Goal: Transaction & Acquisition: Download file/media

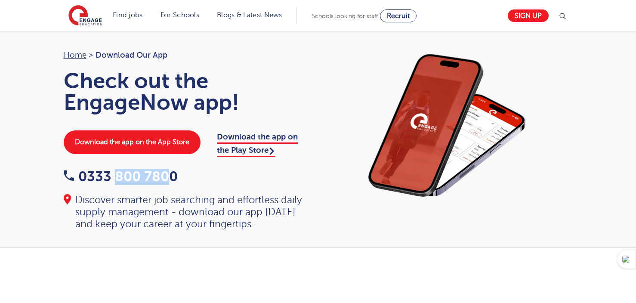
drag, startPoint x: 173, startPoint y: 160, endPoint x: 140, endPoint y: 179, distance: 38.2
type textarea "800 780"
click at [117, 179] on div "Home > Download our app Check out the EngageNow app! Download the app on the Ap…" at bounding box center [186, 139] width 263 height 181
drag, startPoint x: 140, startPoint y: 179, endPoint x: 81, endPoint y: 174, distance: 59.2
click at [81, 174] on div "Home > Download our app Check out the EngageNow app! Download the app on the Ap…" at bounding box center [186, 139] width 263 height 181
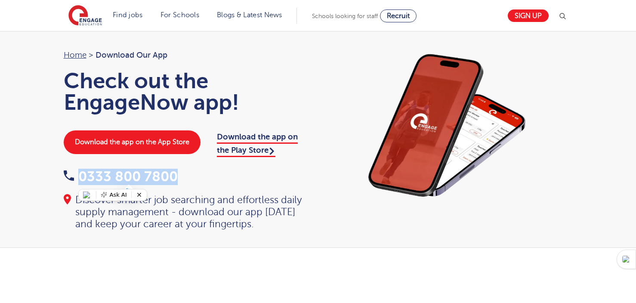
copy link "0333 800 7800"
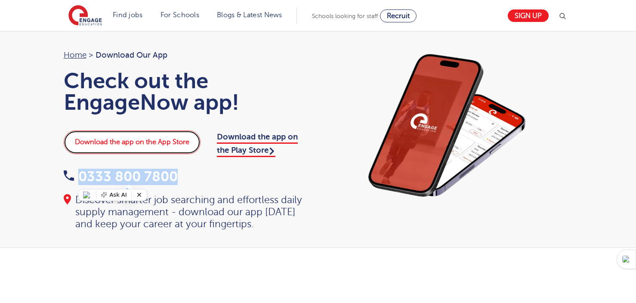
click at [149, 136] on link "Download the app on the App Store" at bounding box center [132, 141] width 137 height 23
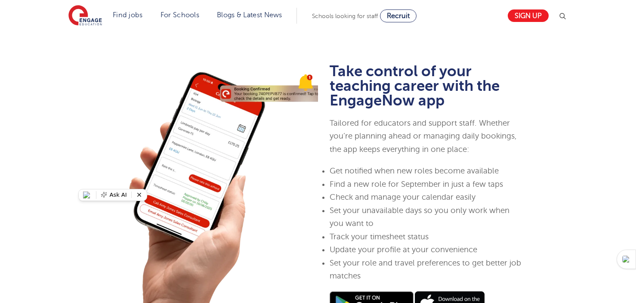
scroll to position [250, 0]
click at [139, 195] on icon at bounding box center [139, 194] width 6 height 6
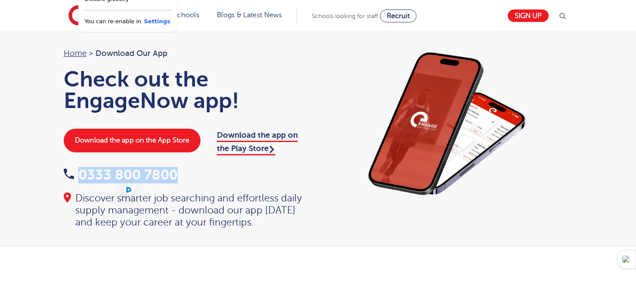
scroll to position [0, 0]
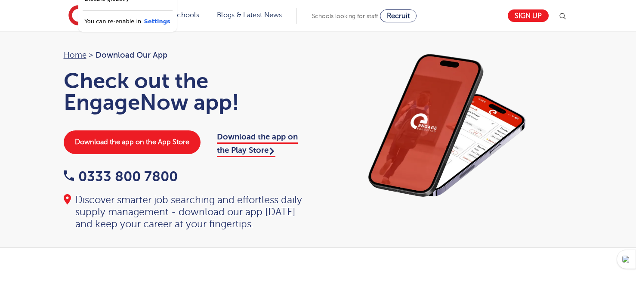
click at [309, 189] on div "Home > Download our app Check out the EngageNow app! Download the app on the Ap…" at bounding box center [186, 139] width 263 height 181
